Goal: Find specific page/section: Find specific page/section

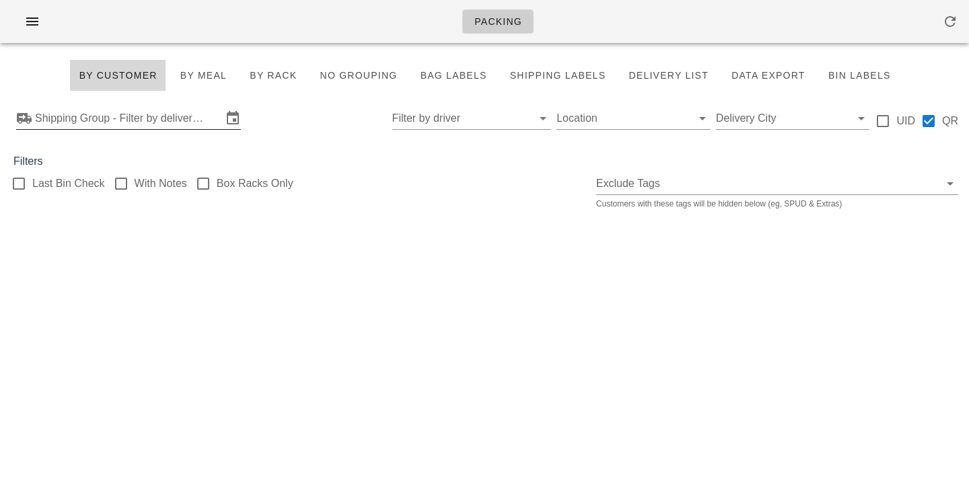
click at [73, 127] on input "Shipping Group - Filter by delivery logistics" at bounding box center [128, 119] width 187 height 22
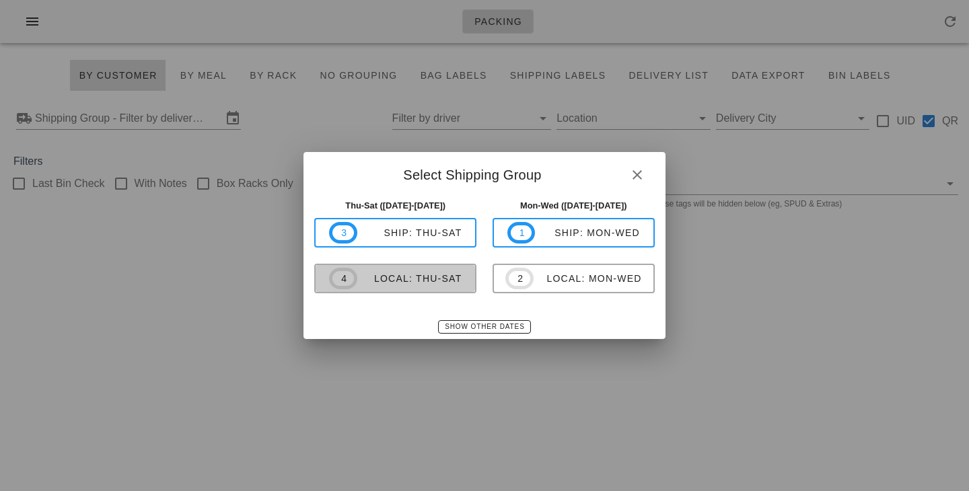
click at [377, 291] on button "4 local: Thu-Sat" at bounding box center [395, 279] width 162 height 30
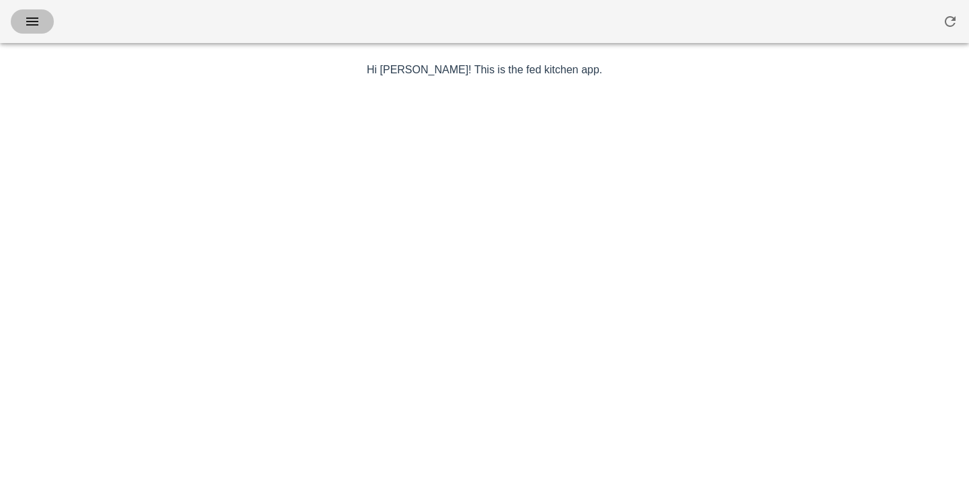
click at [32, 27] on icon "button" at bounding box center [32, 21] width 16 height 16
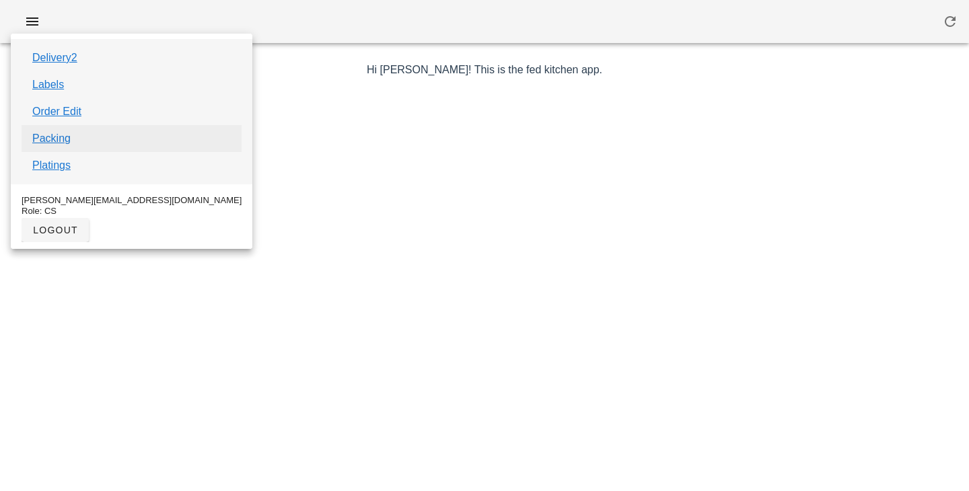
click at [56, 143] on link "Packing" at bounding box center [51, 139] width 38 height 16
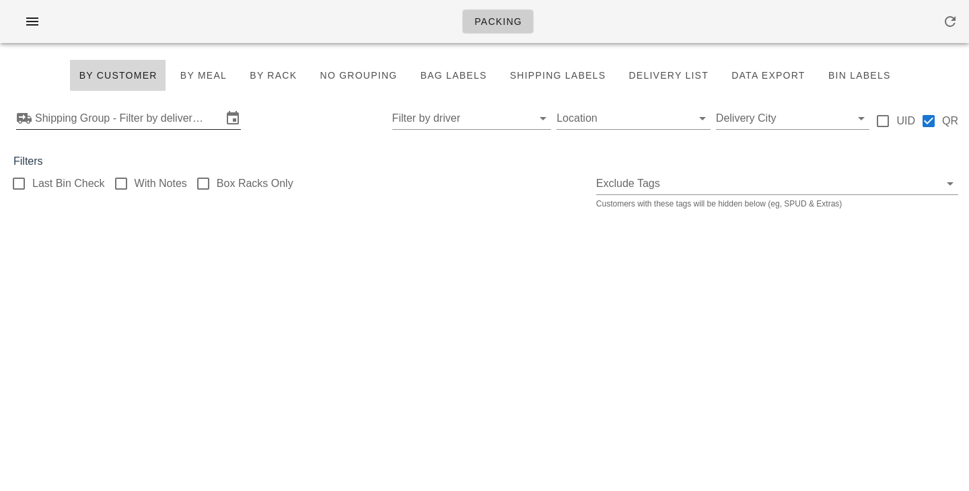
click at [100, 124] on input "Shipping Group - Filter by delivery logistics" at bounding box center [128, 119] width 187 height 22
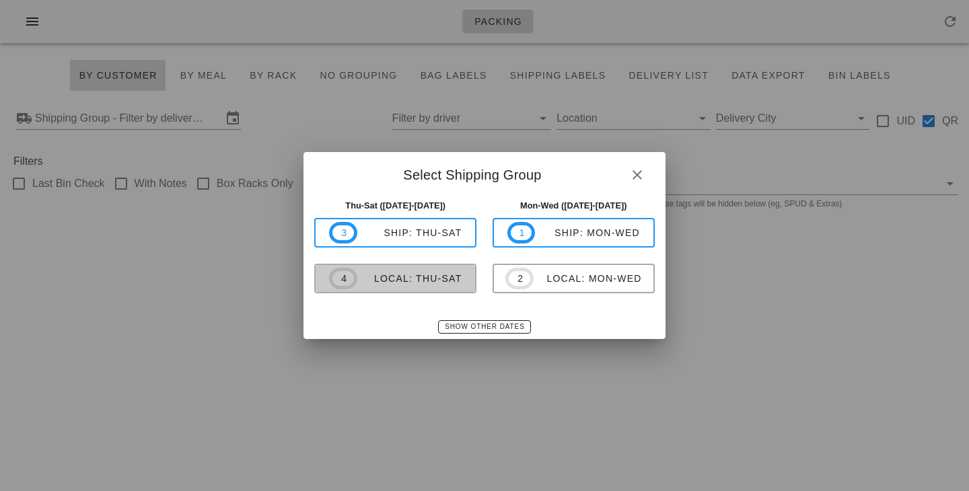
click at [367, 287] on span "4 local: Thu-Sat" at bounding box center [395, 279] width 133 height 22
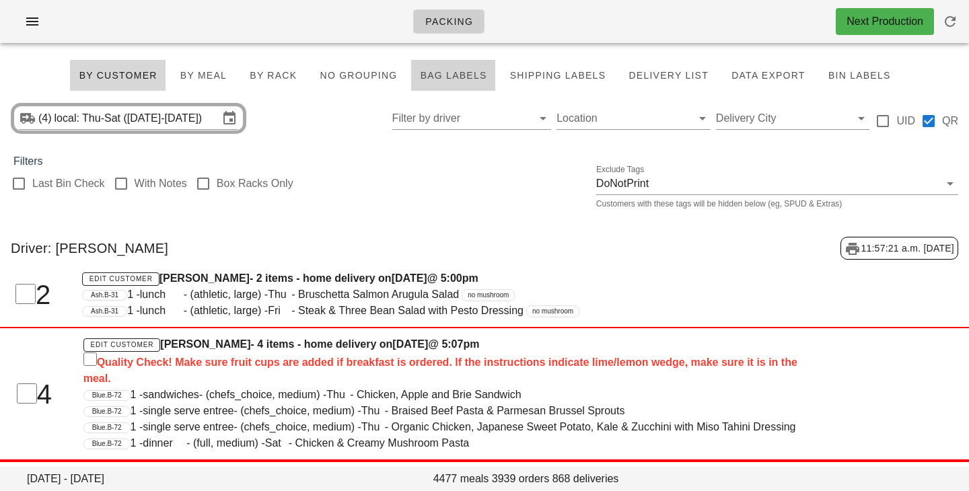
click at [460, 80] on span "Bag Labels" at bounding box center [452, 75] width 67 height 11
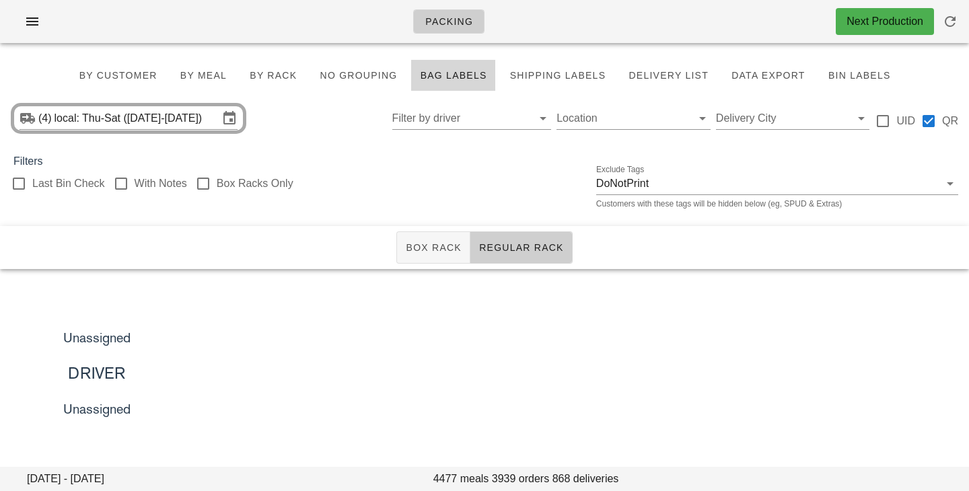
click at [299, 132] on div "(4) local: Thu-Sat (Oct 9-Oct 11) Filter by driver Location Delivery City UID QR" at bounding box center [484, 118] width 969 height 43
click at [489, 244] on span "Regular Rack" at bounding box center [521, 247] width 85 height 11
click at [439, 245] on span "Box Rack" at bounding box center [433, 247] width 57 height 11
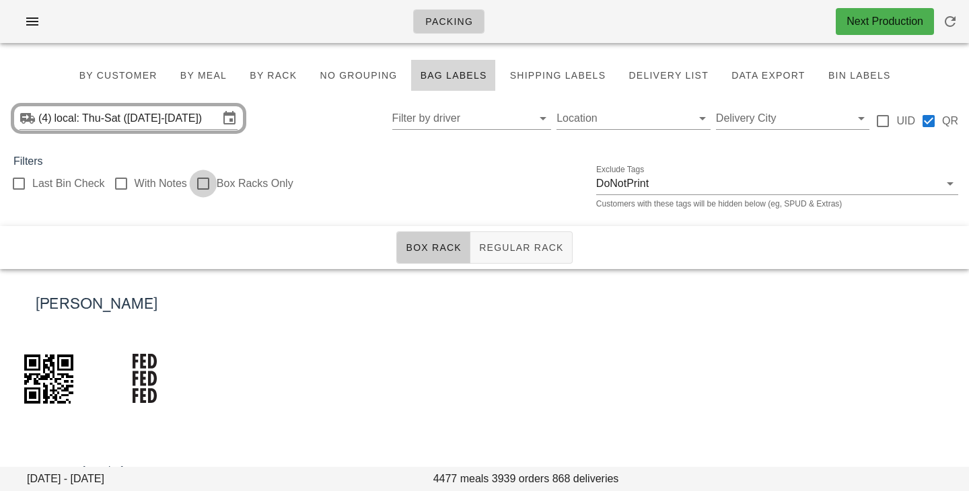
click at [209, 189] on div at bounding box center [203, 183] width 23 height 23
checkbox input "true"
click at [320, 102] on div "(4) local: Thu-Sat (Oct 9-Oct 11) Filter by driver Location Delivery City UID QR" at bounding box center [484, 118] width 969 height 43
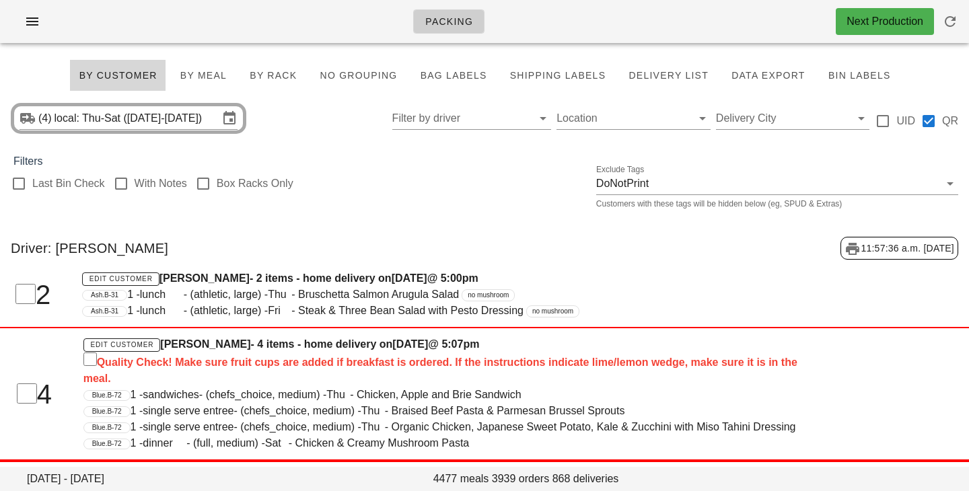
click at [328, 136] on div "(4) local: Thu-Sat (Oct 9-Oct 11) Filter by driver Location Delivery City UID QR" at bounding box center [484, 118] width 969 height 43
click at [291, 70] on span "By Rack" at bounding box center [273, 75] width 48 height 11
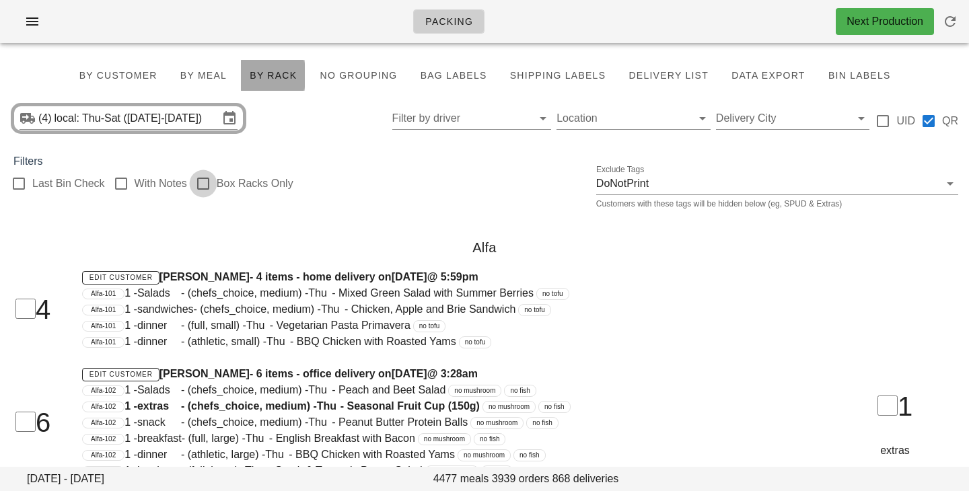
click at [203, 186] on div at bounding box center [203, 183] width 23 height 23
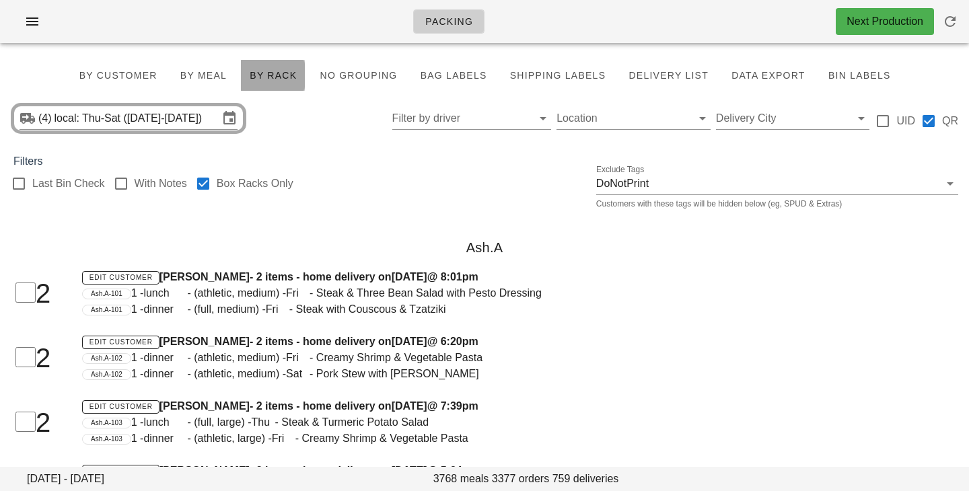
checkbox input "true"
click at [330, 140] on div "(4) local: Thu-Sat (Oct 9-Oct 11) Filter by driver Location Delivery City UID QR" at bounding box center [484, 118] width 969 height 43
